Goal: Check status: Check status

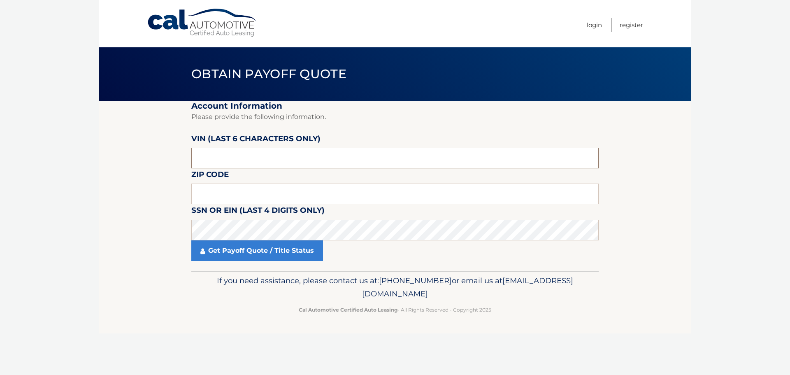
click at [235, 164] on input "text" at bounding box center [394, 158] width 407 height 21
click at [228, 158] on input "text" at bounding box center [394, 158] width 407 height 21
paste input "534598"
type input "534598"
click at [222, 186] on input "text" at bounding box center [394, 193] width 407 height 21
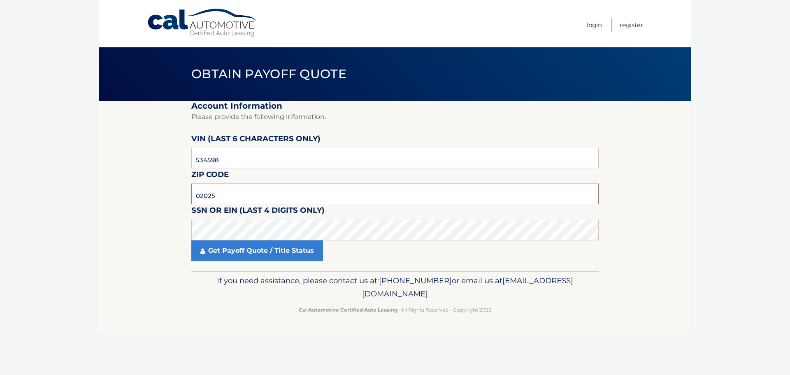
type input "02025"
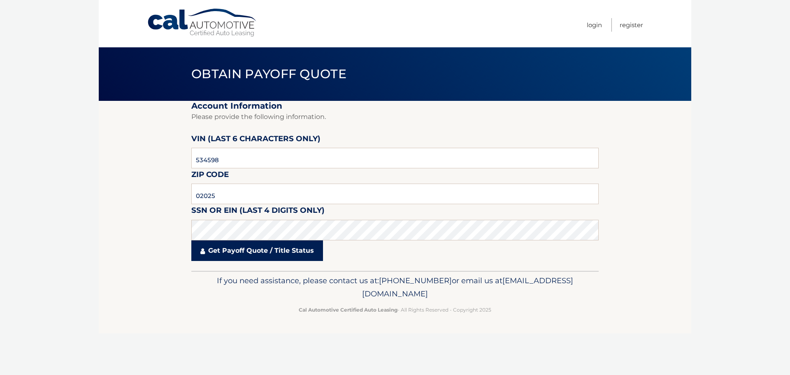
click at [283, 256] on link "Get Payoff Quote / Title Status" at bounding box center [257, 250] width 132 height 21
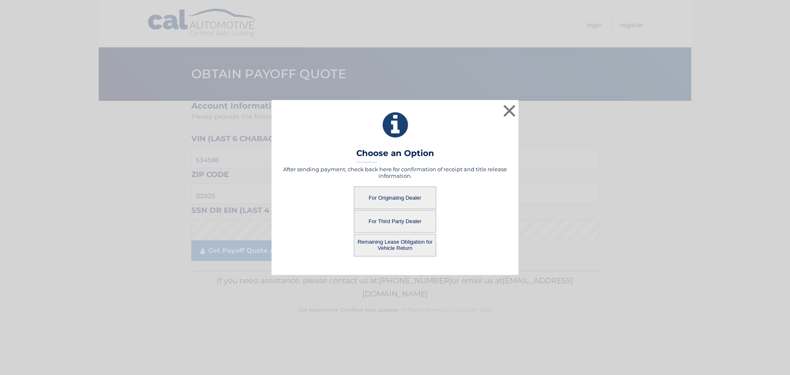
click at [399, 197] on button "For Originating Dealer" at bounding box center [395, 197] width 82 height 23
click at [396, 194] on button "For Originating Dealer" at bounding box center [395, 197] width 82 height 23
click at [384, 196] on button "For Originating Dealer" at bounding box center [395, 197] width 82 height 23
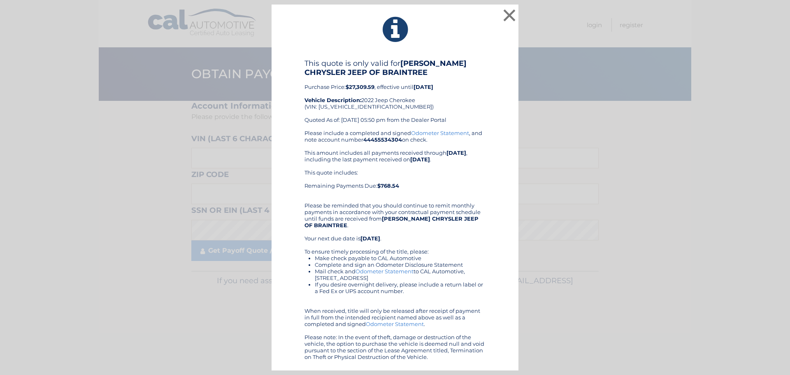
click at [357, 91] on div "This quote is only valid for [PERSON_NAME] CHRYSLER JEEP OF BRAINTREE Purchase …" at bounding box center [394, 94] width 181 height 71
click at [358, 88] on b "$27,309.59" at bounding box center [360, 87] width 29 height 7
click at [392, 184] on b "$768.54" at bounding box center [388, 185] width 22 height 7
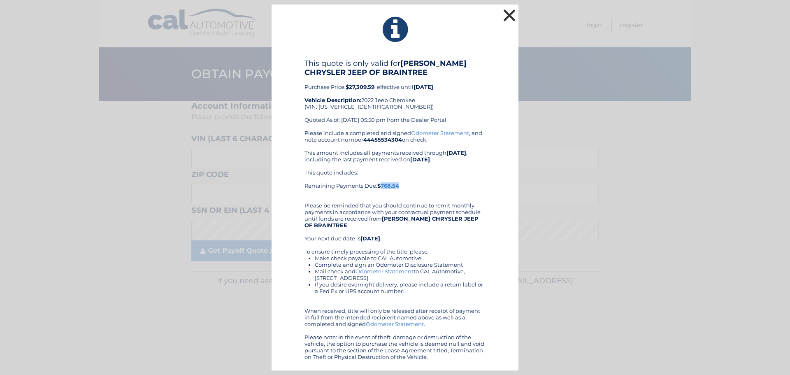
click at [507, 12] on button "×" at bounding box center [509, 15] width 16 height 16
